Goal: Task Accomplishment & Management: Use online tool/utility

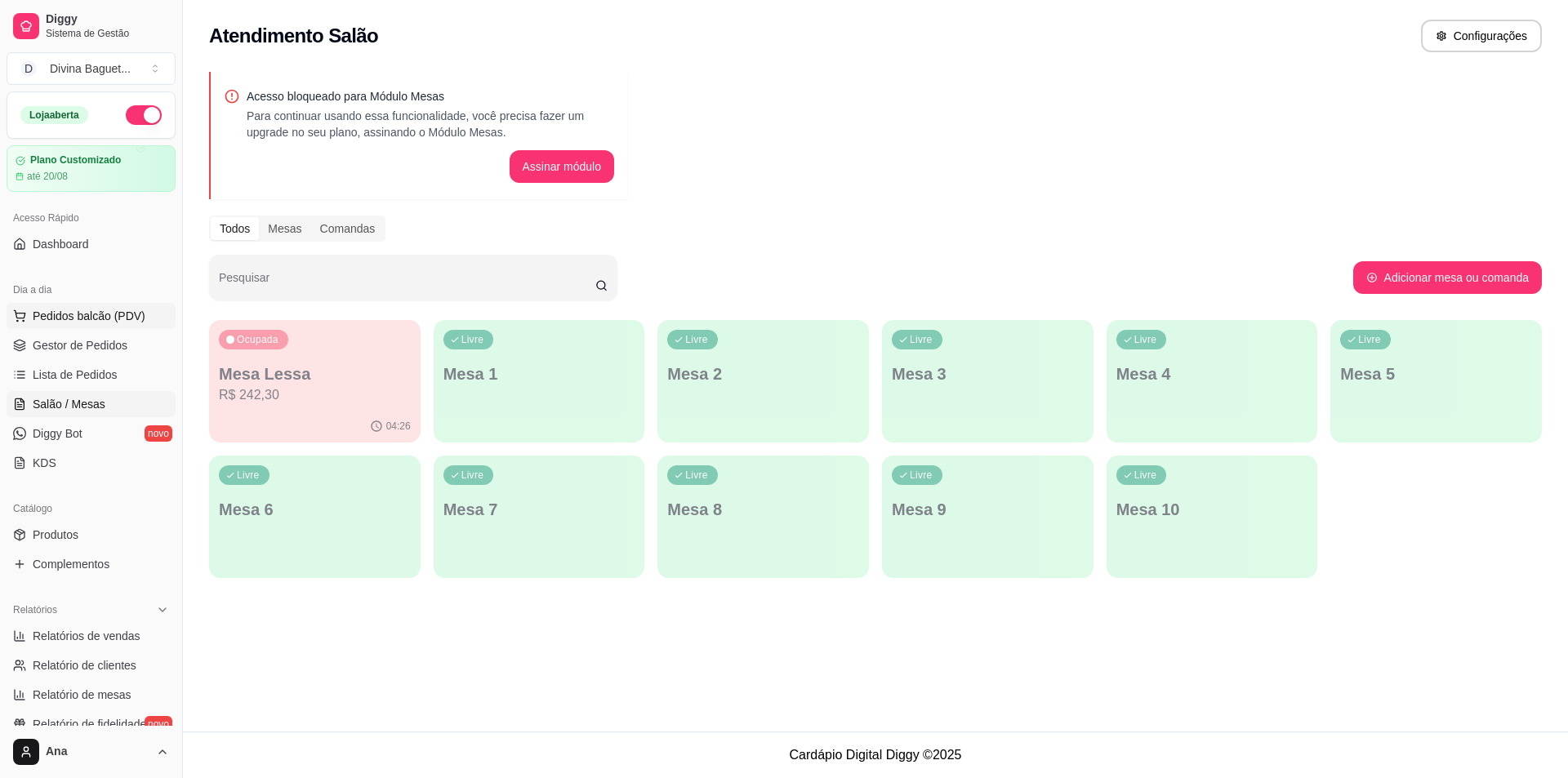
click at [107, 311] on span "Pedidos balcão (PDV)" at bounding box center [88, 315] width 112 height 16
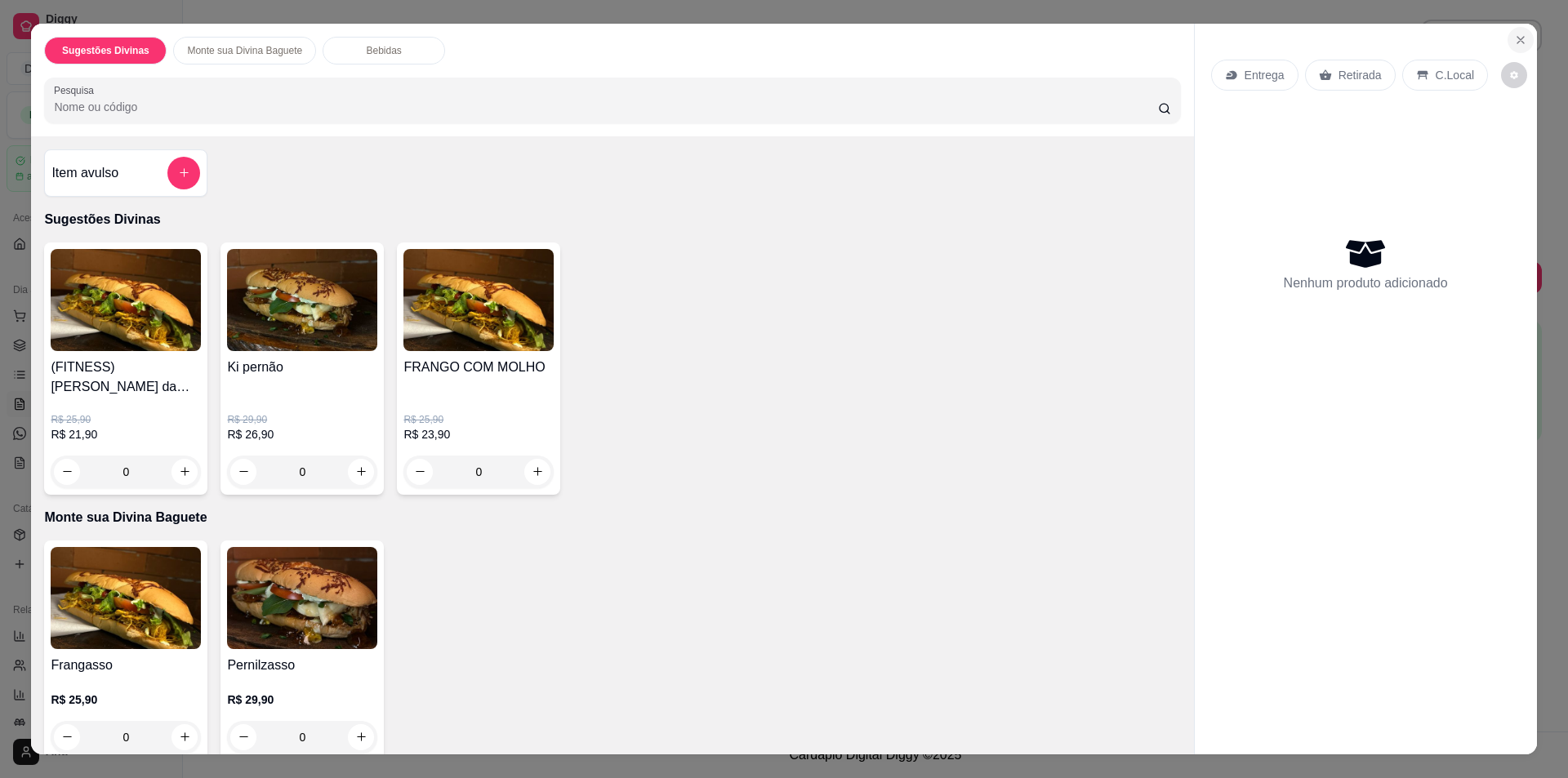
click at [1514, 34] on icon "Close" at bounding box center [1521, 40] width 13 height 13
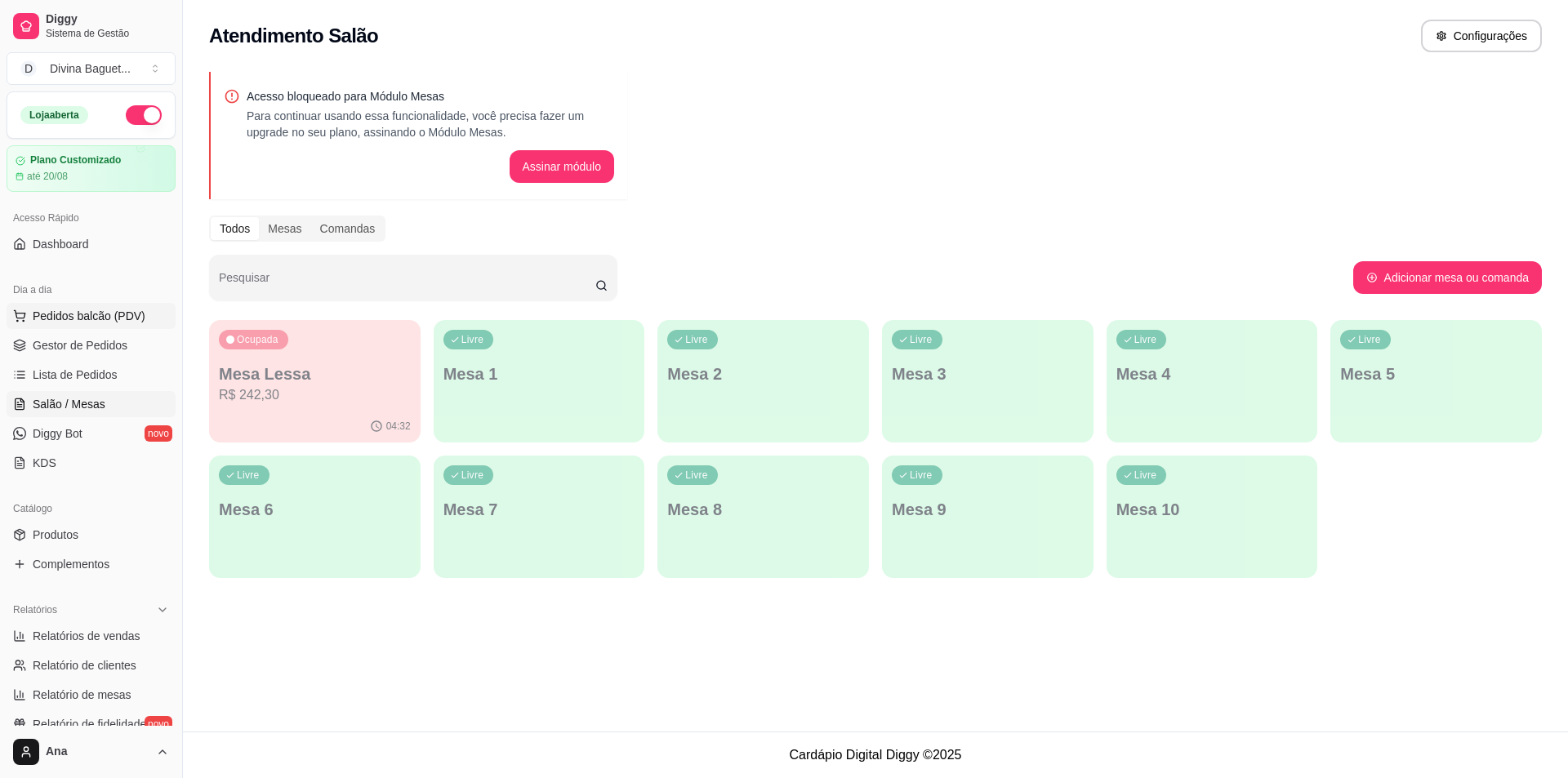
click at [60, 315] on span "Pedidos balcão (PDV)" at bounding box center [88, 315] width 112 height 16
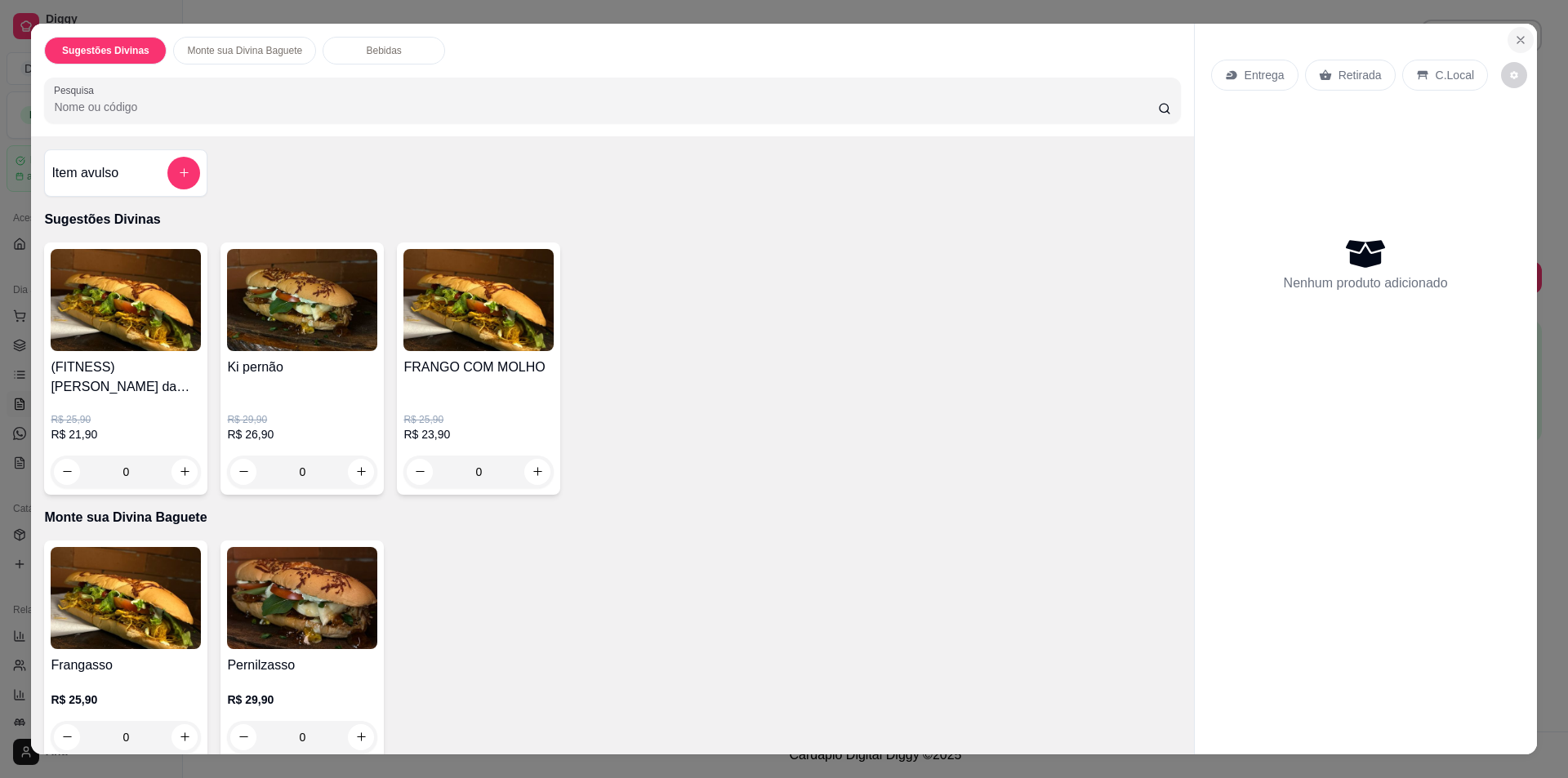
click at [1514, 39] on icon "Close" at bounding box center [1521, 40] width 13 height 13
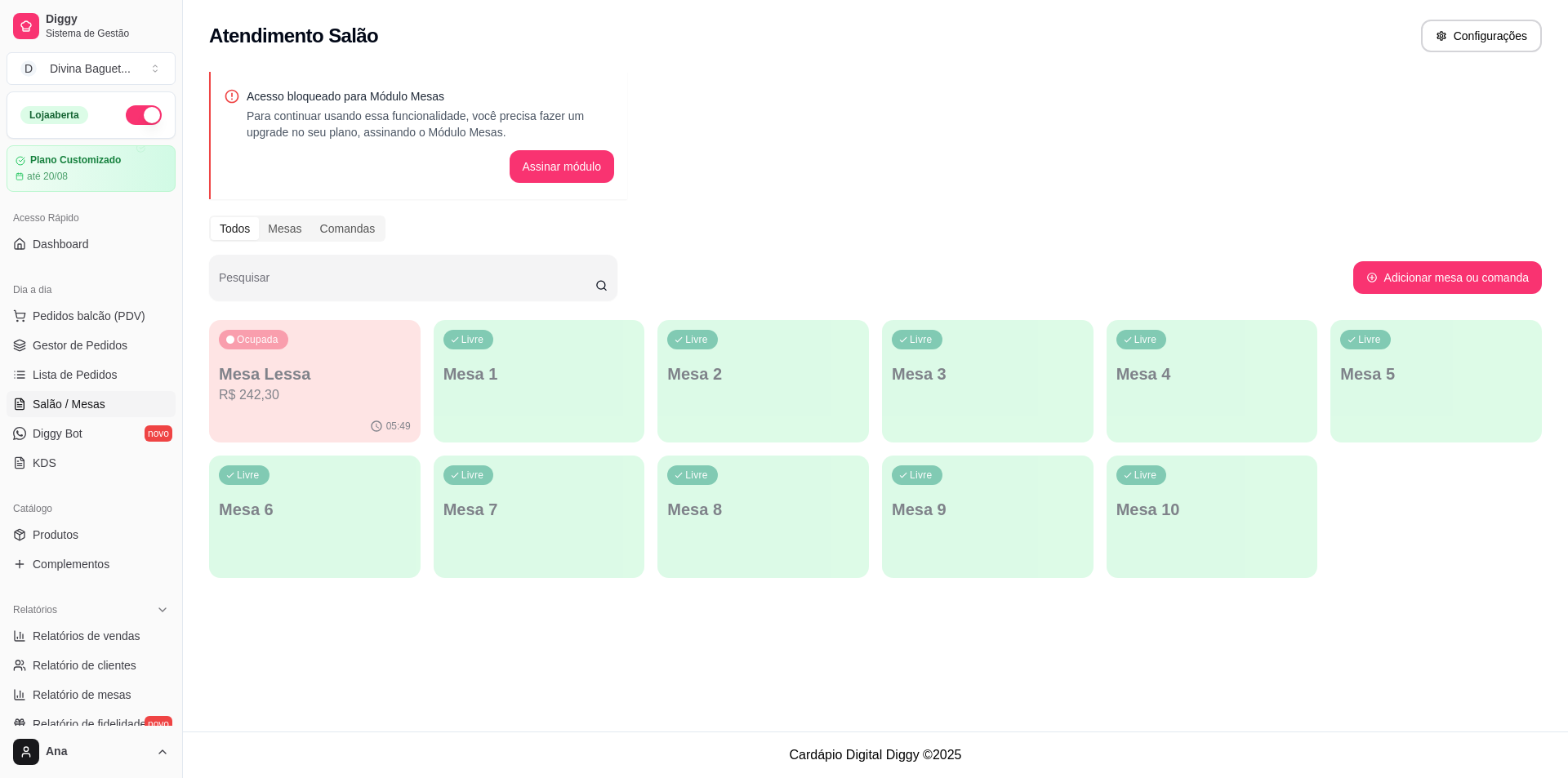
click at [302, 392] on p "R$ 242,30" at bounding box center [315, 395] width 192 height 19
click at [122, 343] on span "Gestor de Pedidos" at bounding box center [80, 345] width 95 height 16
